Goal: Check status: Check status

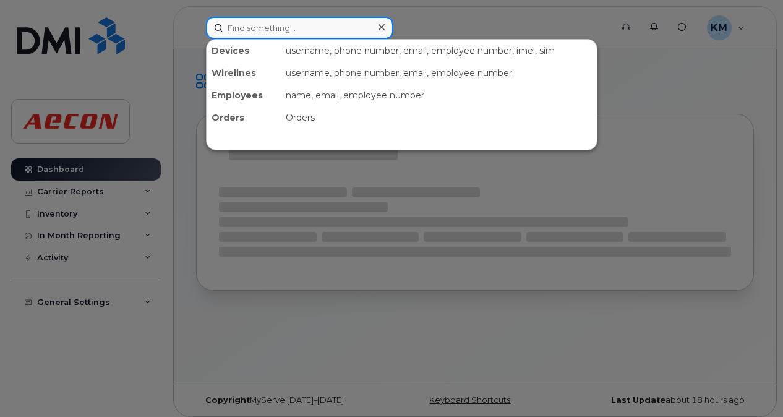
click at [265, 32] on input at bounding box center [299, 28] width 187 height 22
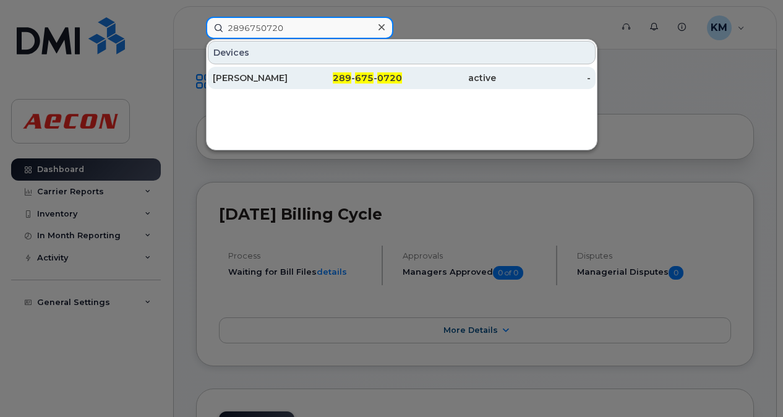
type input "2896750720"
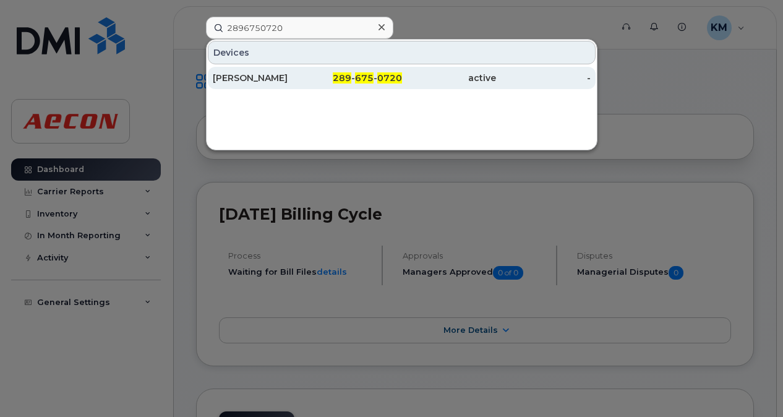
click at [304, 74] on div "[PERSON_NAME]" at bounding box center [260, 78] width 95 height 12
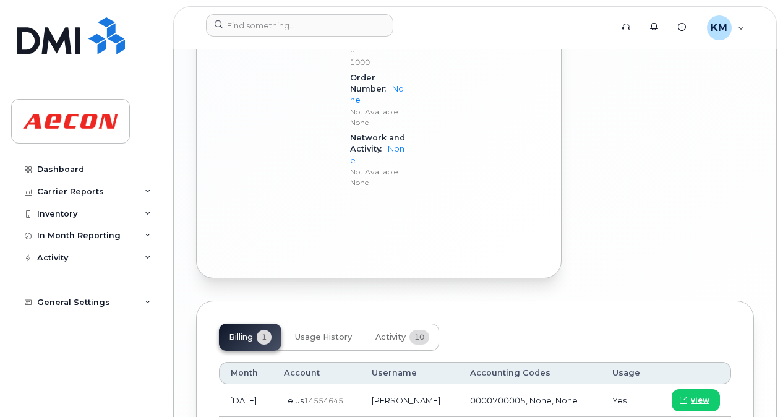
scroll to position [1385, 0]
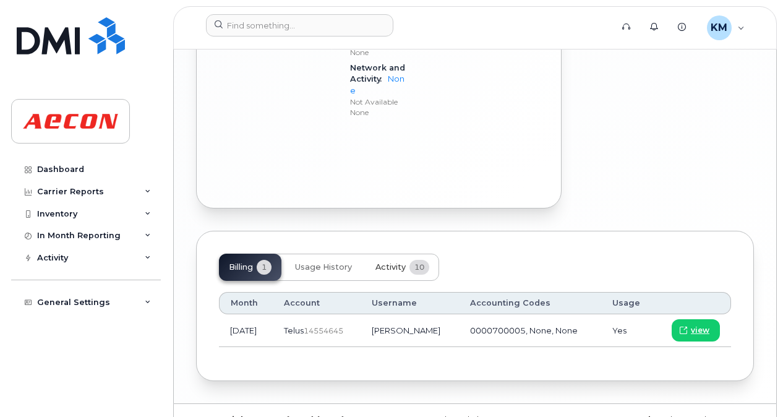
click at [424, 260] on span "10" at bounding box center [419, 267] width 20 height 15
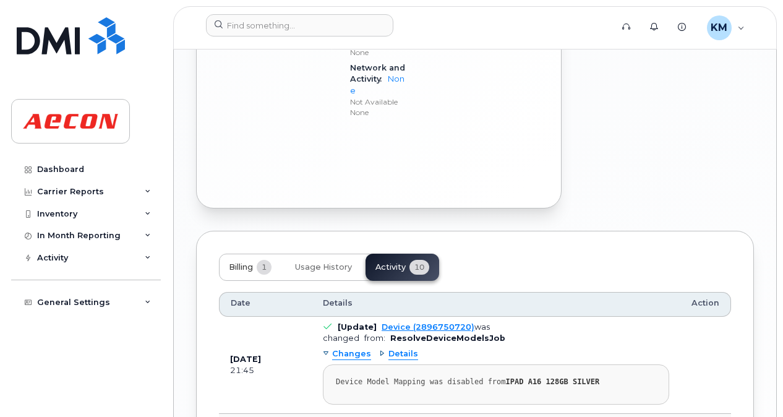
click at [265, 260] on span "1" at bounding box center [264, 267] width 15 height 15
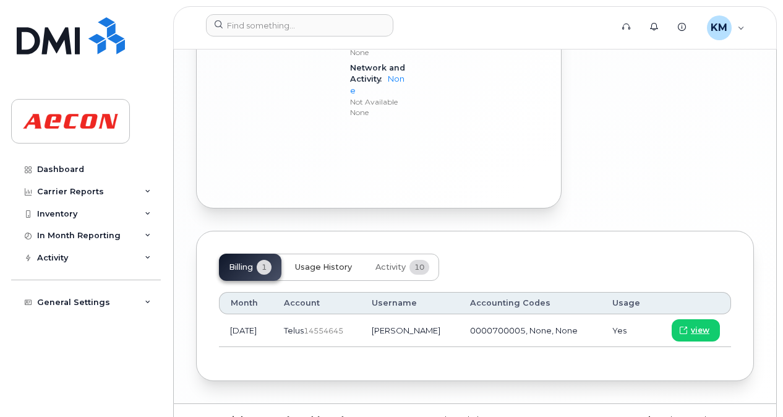
click at [325, 262] on span "Usage History" at bounding box center [323, 267] width 57 height 10
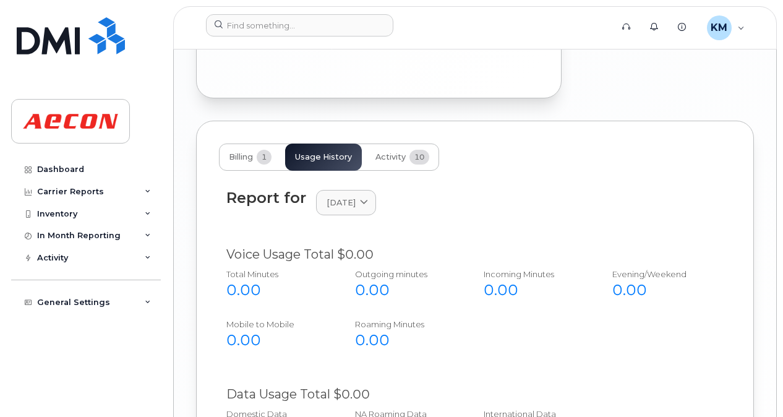
scroll to position [1518, 0]
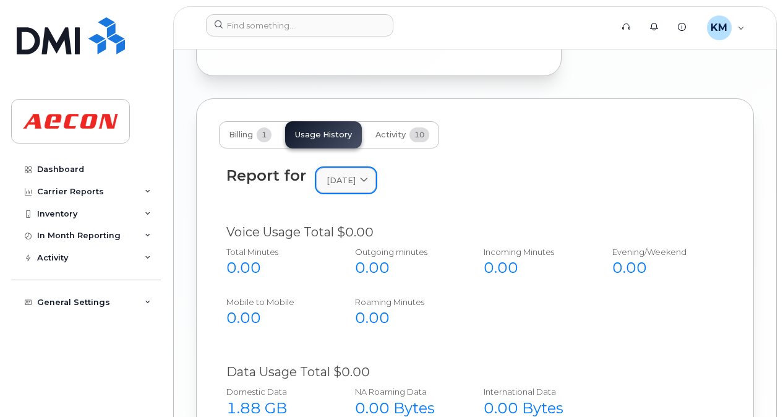
click at [376, 168] on link "[DATE]" at bounding box center [346, 180] width 60 height 25
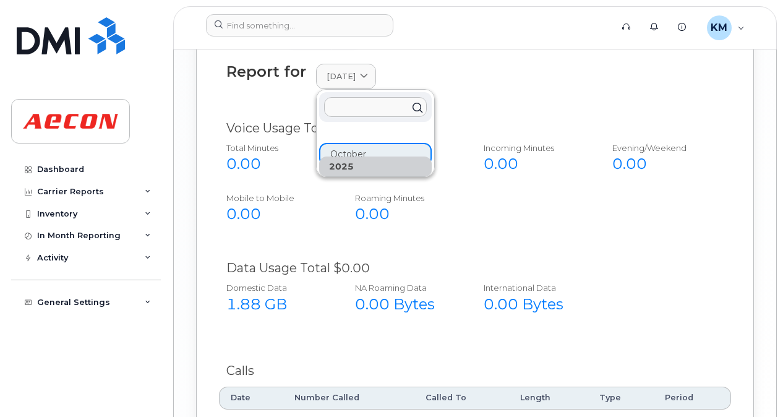
scroll to position [1644, 0]
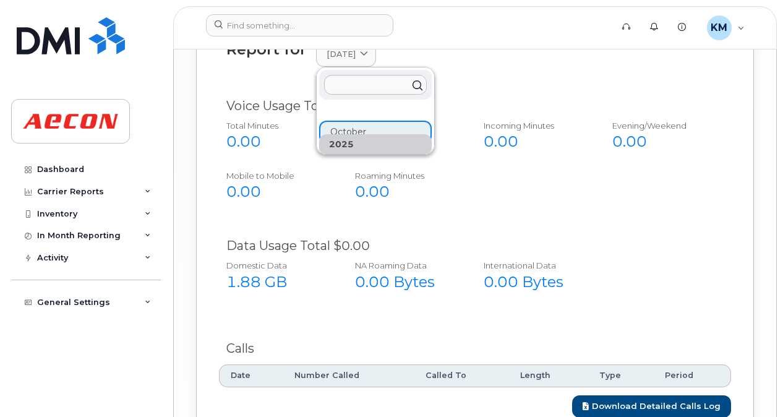
click at [423, 192] on div "Voice Usage Total $0.00 Total Minutes 0.00 Outgoing minutes 0.00 Incoming Minut…" at bounding box center [475, 156] width 512 height 132
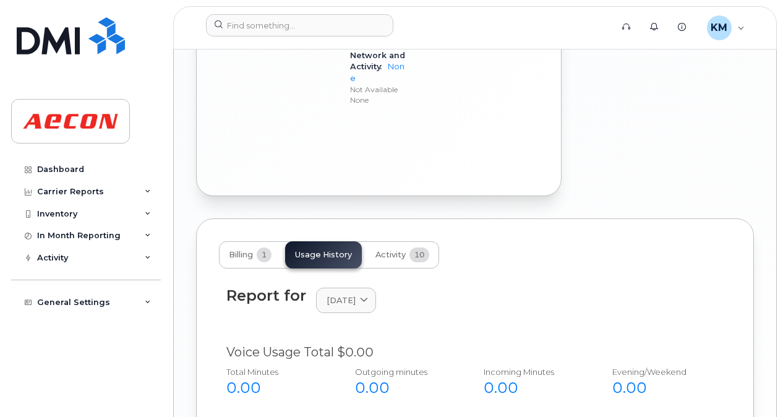
scroll to position [1395, 0]
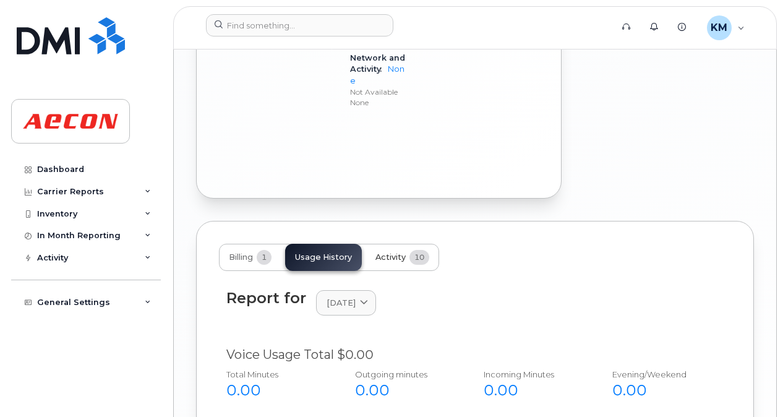
click at [414, 250] on span "10" at bounding box center [419, 257] width 20 height 15
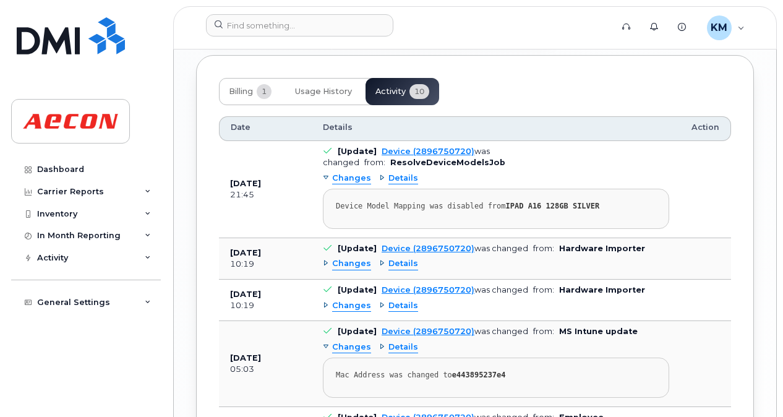
scroll to position [1570, 0]
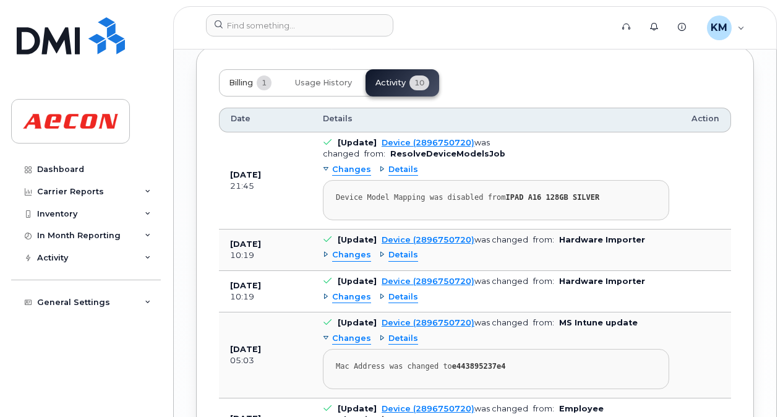
click at [257, 69] on button "Billing 1" at bounding box center [250, 82] width 62 height 27
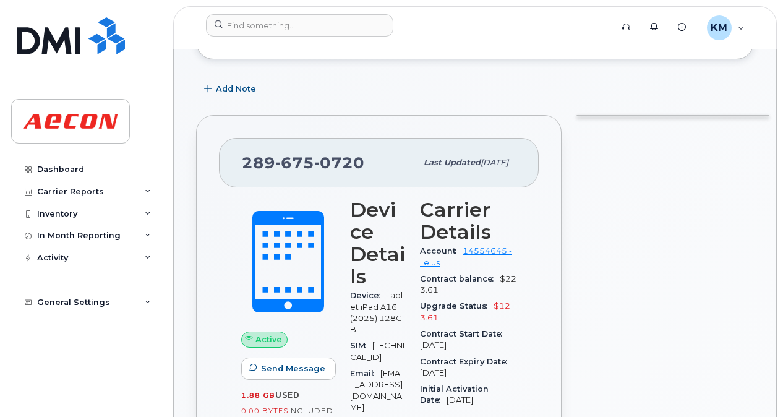
scroll to position [0, 0]
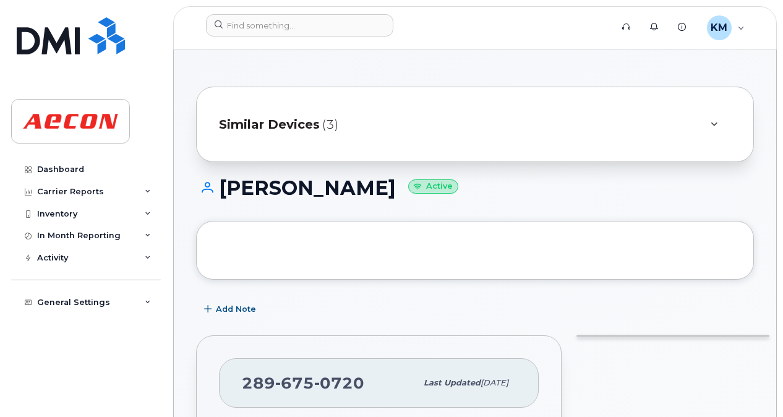
click at [334, 143] on div "Similar Devices (3)" at bounding box center [475, 124] width 558 height 75
click at [712, 124] on icon at bounding box center [714, 125] width 7 height 8
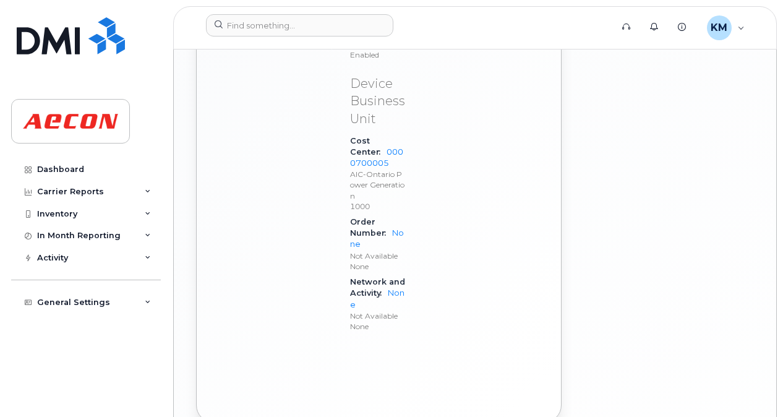
scroll to position [1474, 0]
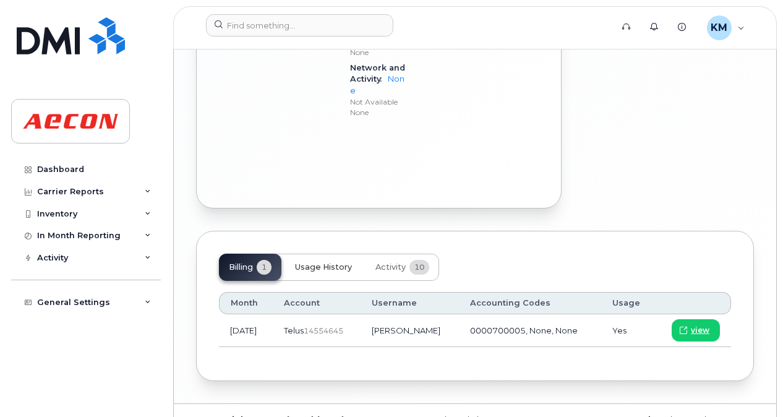
click at [320, 262] on span "Usage History" at bounding box center [323, 267] width 57 height 10
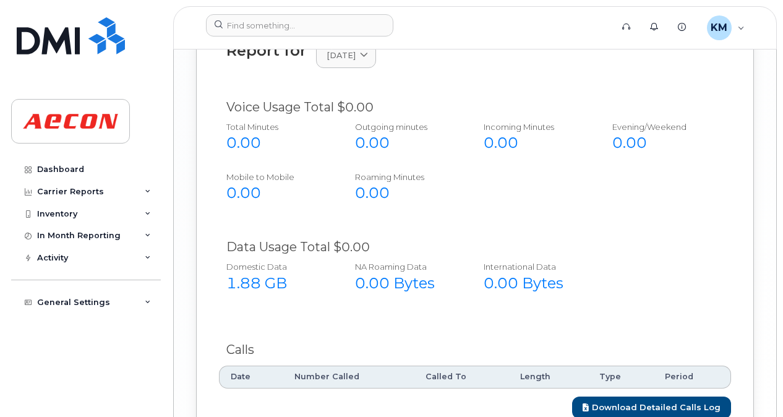
scroll to position [1688, 0]
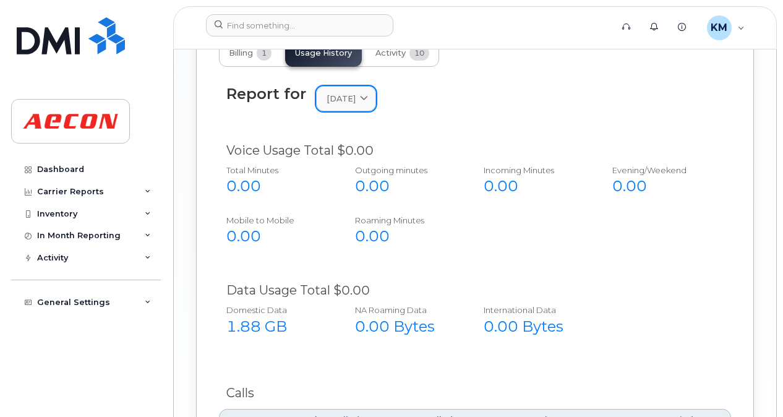
click at [370, 93] on span at bounding box center [364, 99] width 12 height 12
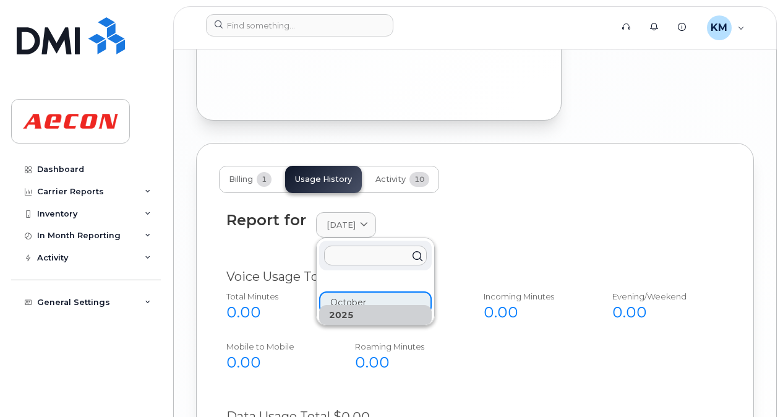
scroll to position [1561, 0]
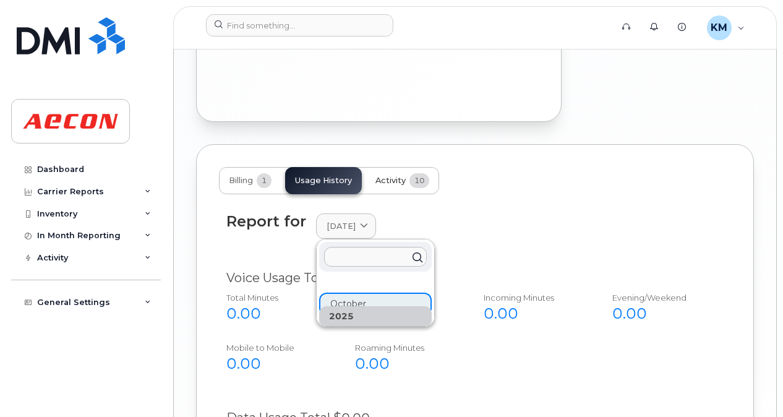
click at [388, 176] on span "Activity" at bounding box center [390, 181] width 30 height 10
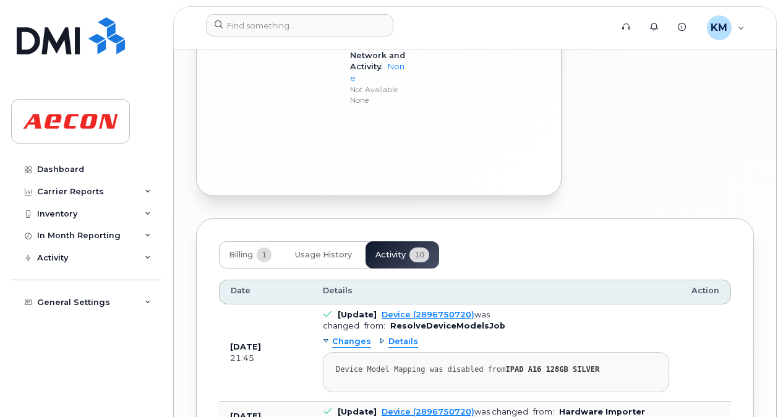
scroll to position [1483, 0]
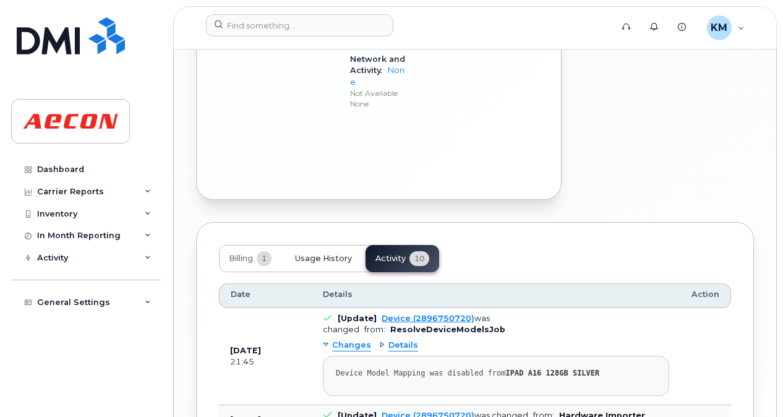
click at [332, 245] on button "Usage History" at bounding box center [323, 258] width 77 height 27
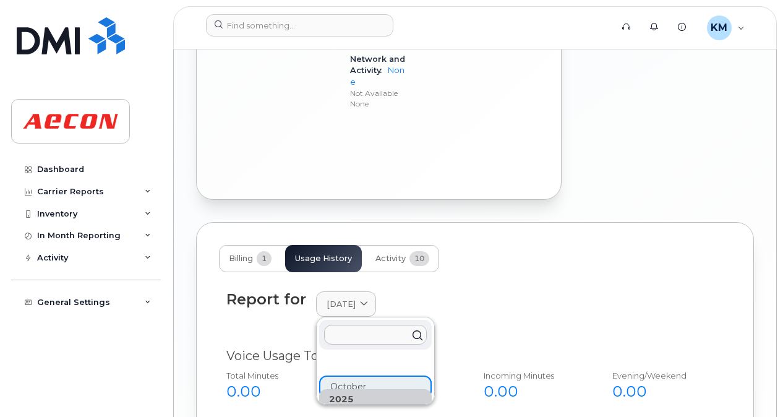
scroll to position [1552, 0]
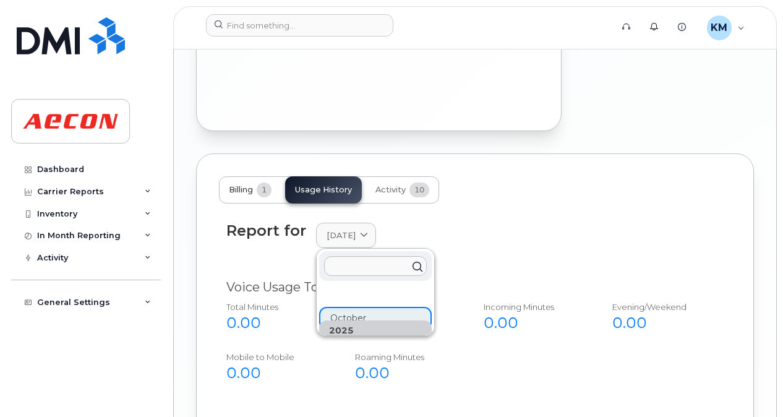
click at [263, 182] on span "1" at bounding box center [264, 189] width 15 height 15
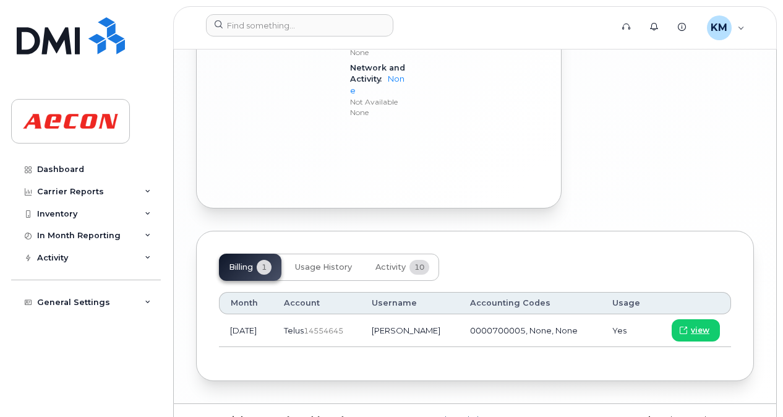
click at [489, 415] on link "Keyboard Shortcuts" at bounding box center [469, 420] width 81 height 10
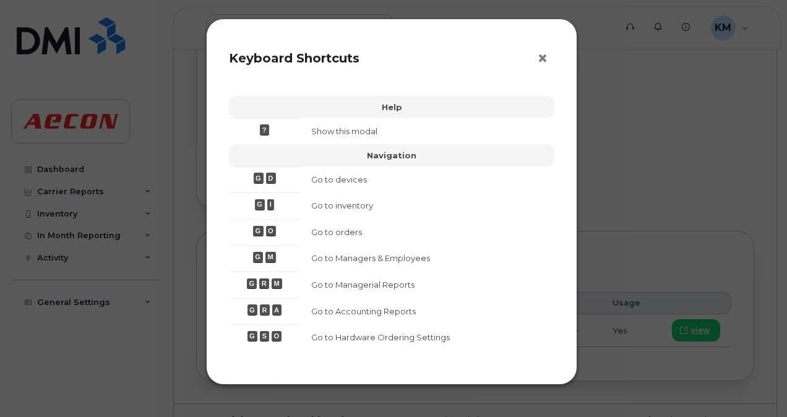
click at [543, 58] on span "×" at bounding box center [542, 58] width 11 height 23
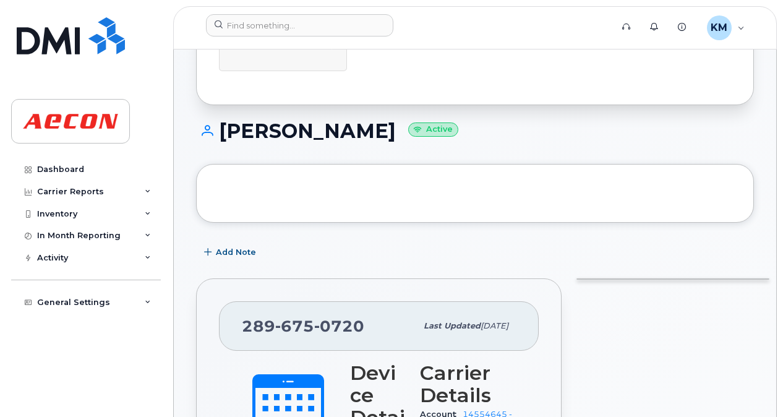
scroll to position [0, 0]
